Goal: Task Accomplishment & Management: Manage account settings

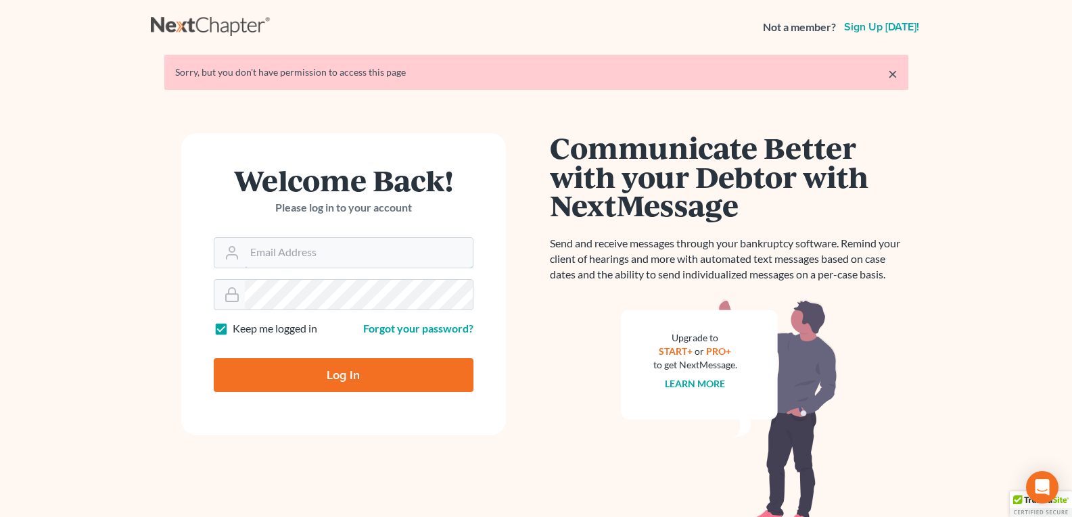
type input "[EMAIL_ADDRESS][DOMAIN_NAME]"
click at [293, 374] on input "Log In" at bounding box center [344, 376] width 260 height 34
type input "Thinking..."
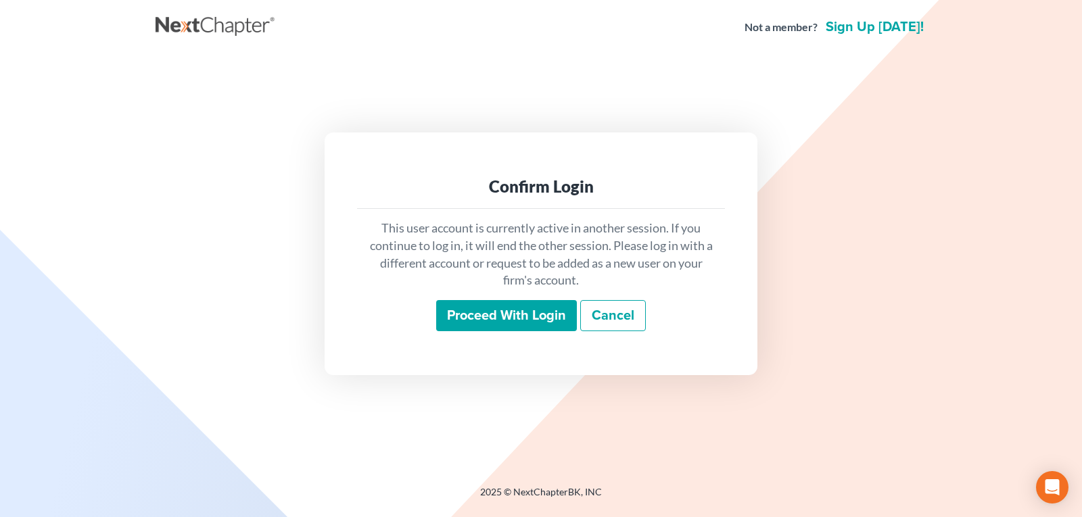
click at [465, 311] on input "Proceed with login" at bounding box center [506, 315] width 141 height 31
